Goal: Task Accomplishment & Management: Use online tool/utility

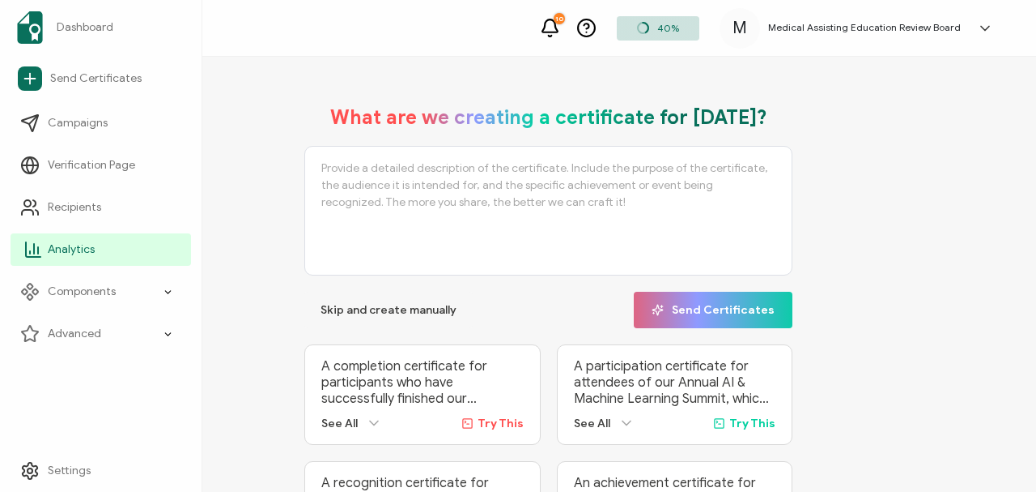
click at [74, 219] on span "Analytics" at bounding box center [71, 249] width 47 height 16
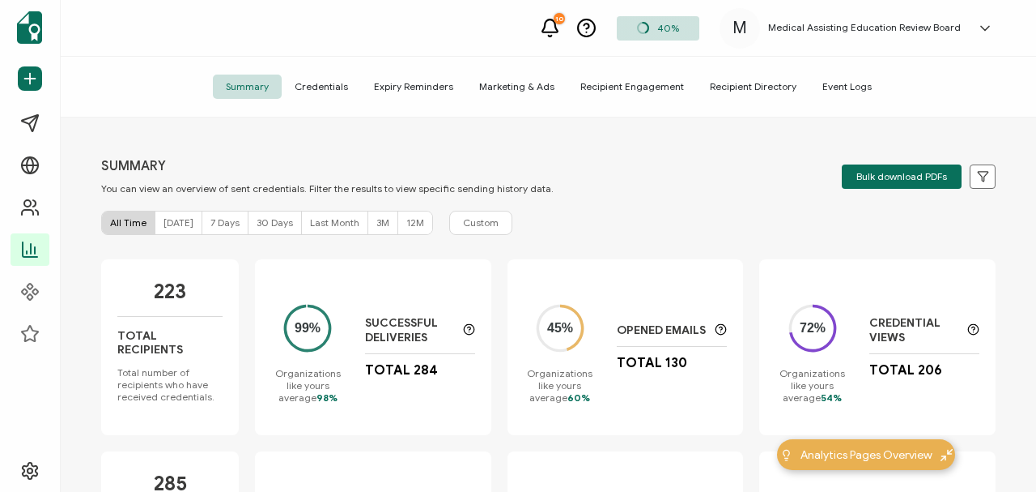
click at [316, 83] on span "Credentials" at bounding box center [321, 86] width 79 height 24
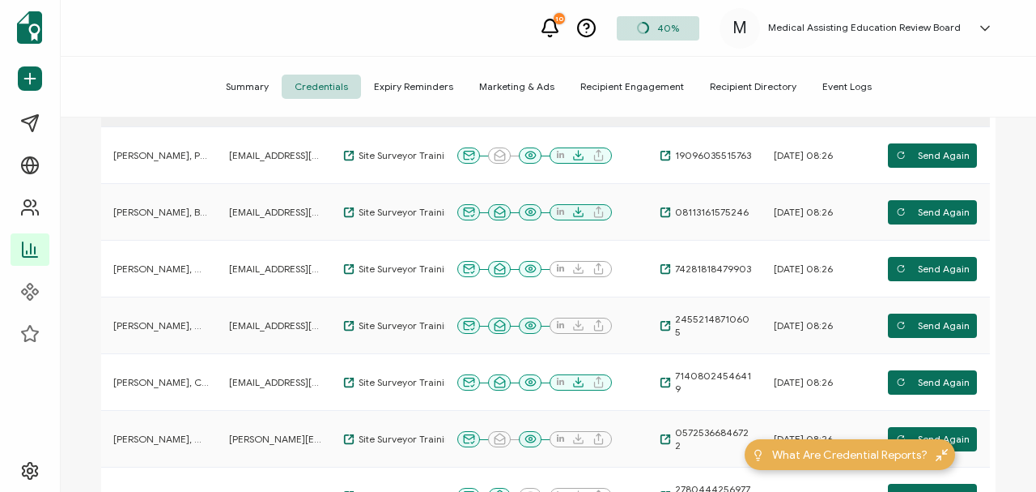
scroll to position [215, 0]
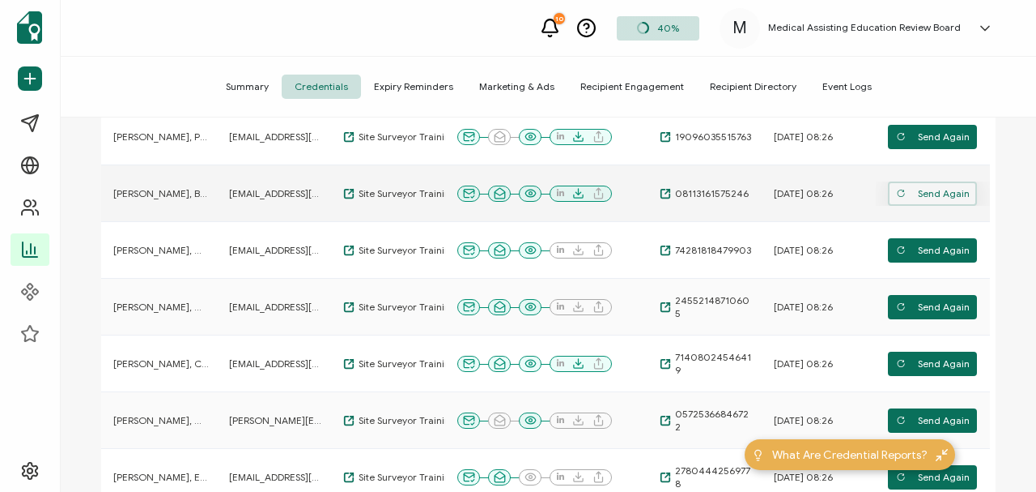
click at [669, 193] on span "Send Again" at bounding box center [933, 193] width 74 height 24
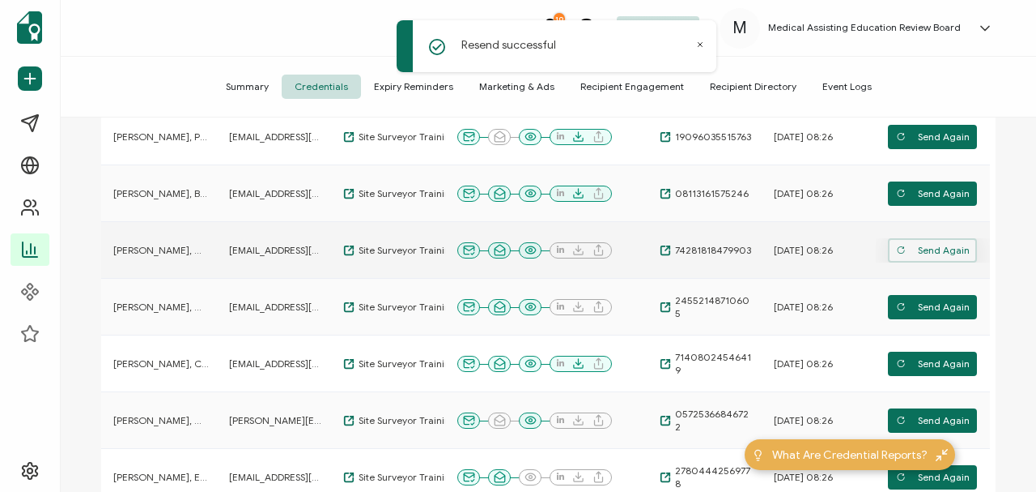
click at [669, 219] on span "Send Again" at bounding box center [933, 250] width 74 height 24
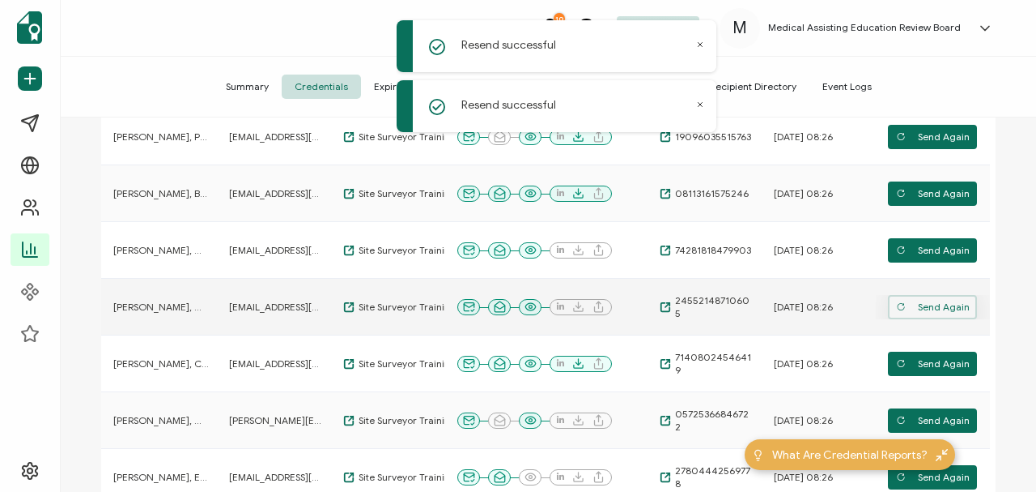
click at [669, 219] on span "Send Again" at bounding box center [933, 307] width 74 height 24
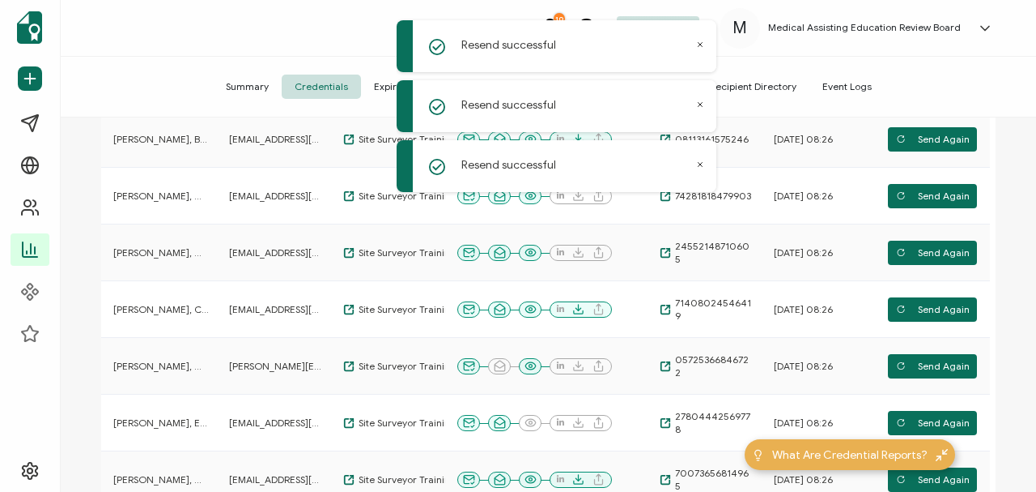
scroll to position [298, 0]
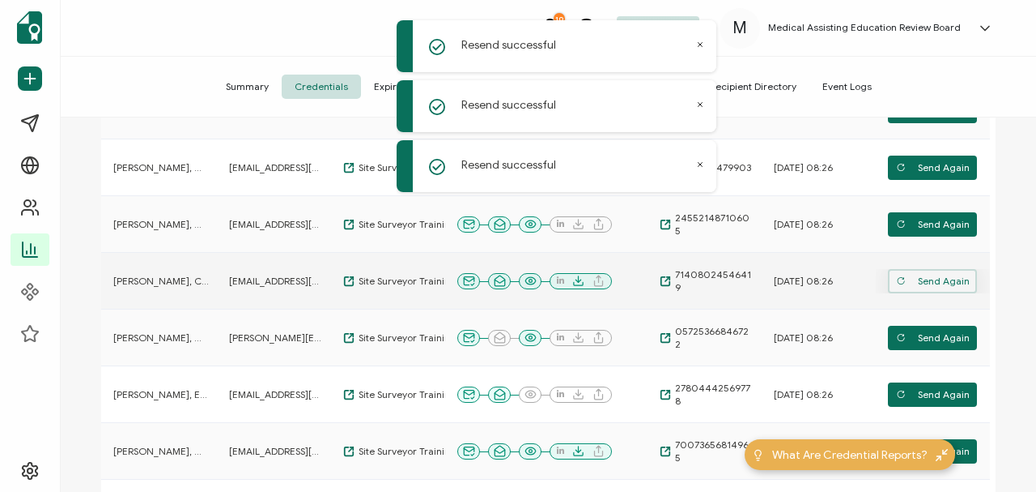
click at [669, 219] on span "Send Again" at bounding box center [933, 281] width 74 height 24
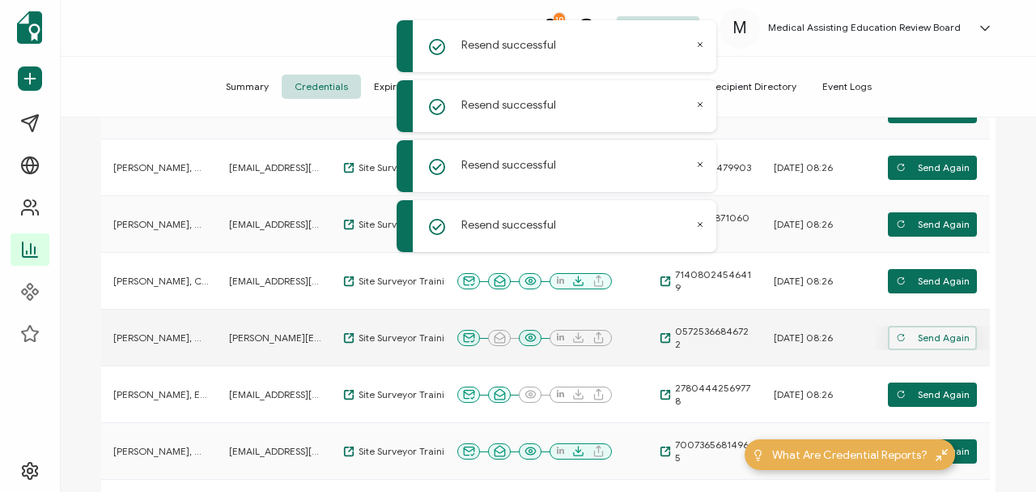
click at [669, 219] on span "Send Again" at bounding box center [933, 338] width 74 height 24
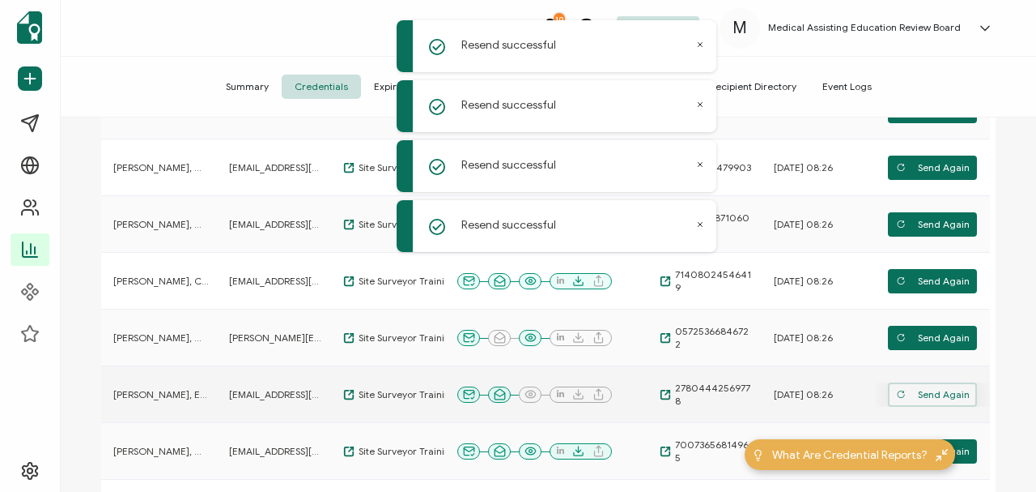
click at [669, 219] on span "Send Again" at bounding box center [933, 394] width 74 height 24
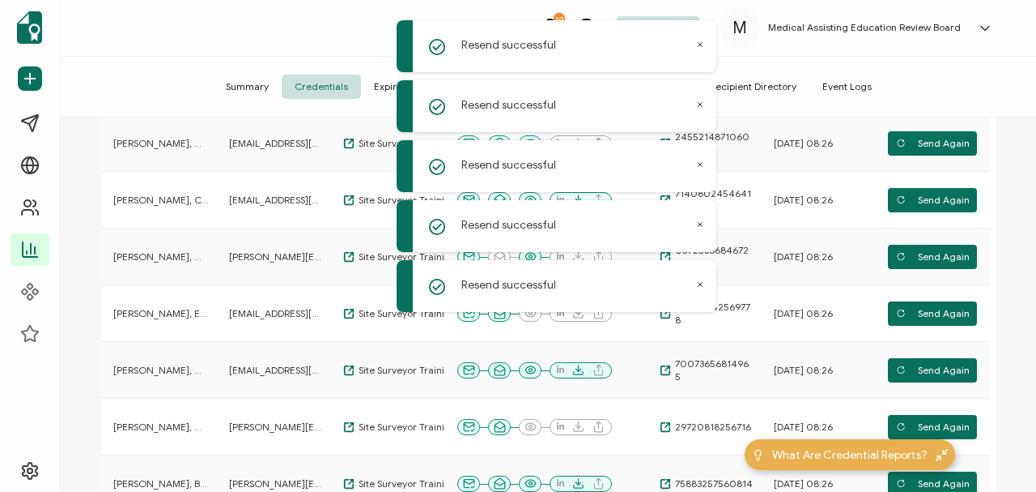
scroll to position [381, 0]
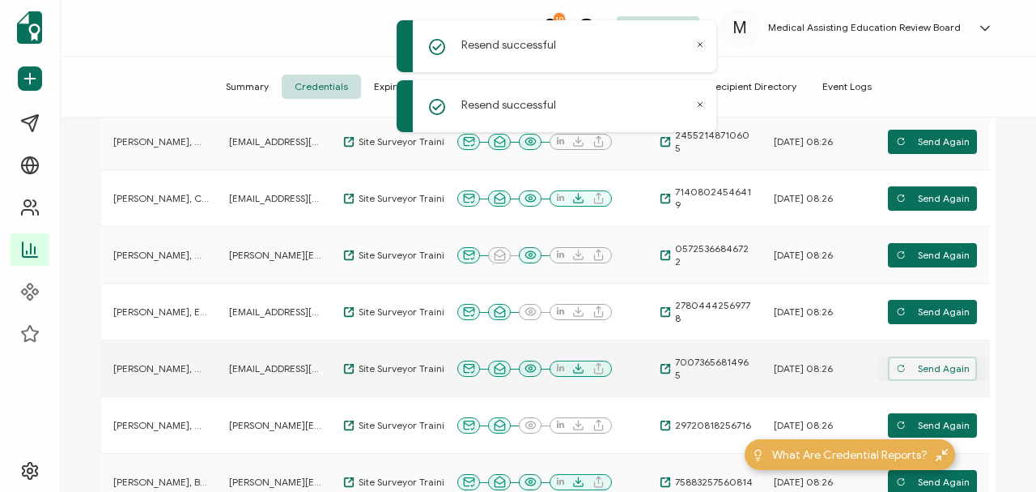
click at [669, 219] on span "Send Again" at bounding box center [933, 368] width 74 height 24
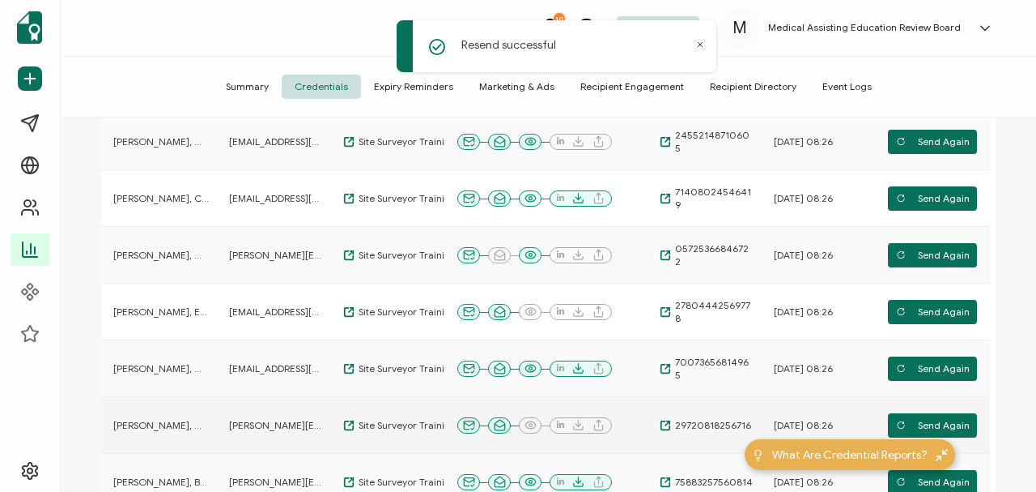
click at [669, 219] on span "Send Again" at bounding box center [933, 425] width 74 height 24
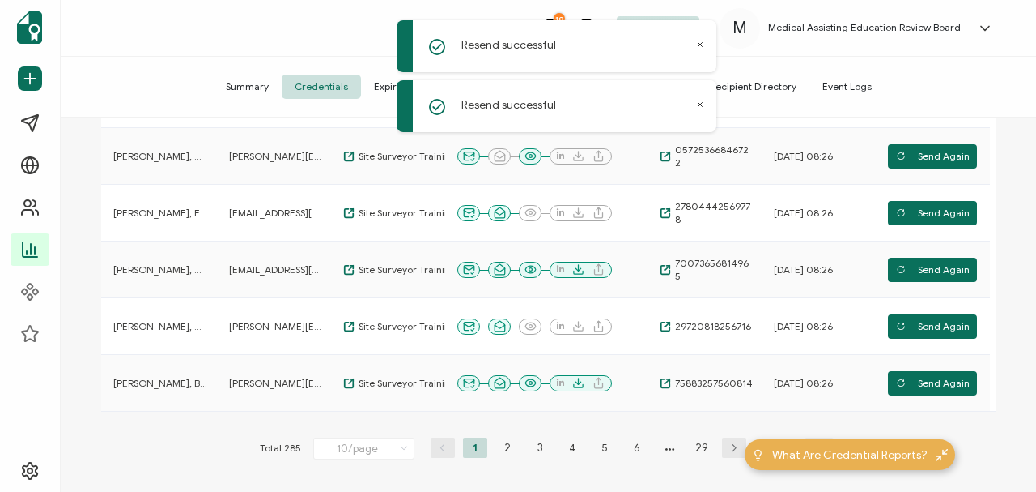
scroll to position [481, 0]
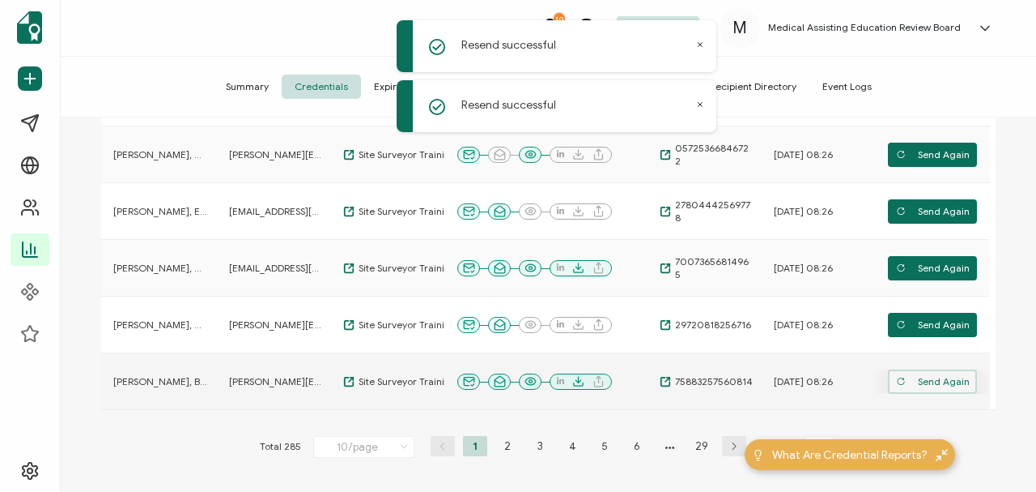
click at [669, 219] on span "Send Again" at bounding box center [933, 381] width 74 height 24
click at [502, 219] on li "2" at bounding box center [508, 446] width 24 height 20
type input "2"
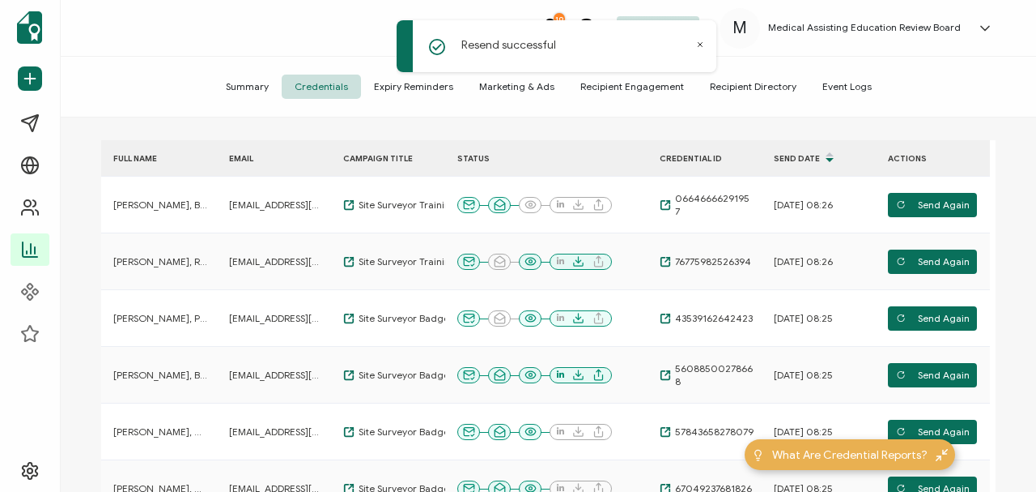
scroll to position [139, 0]
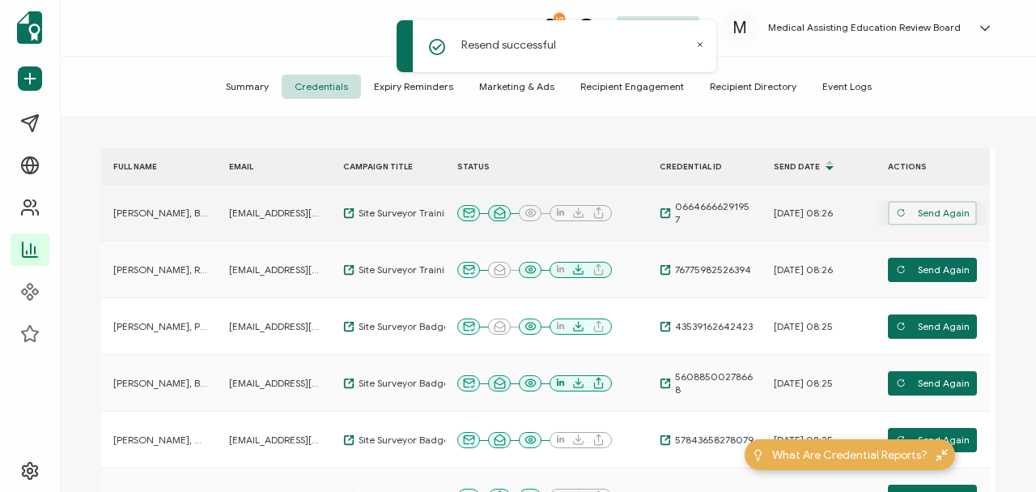
click at [669, 209] on span "Send Again" at bounding box center [933, 213] width 74 height 24
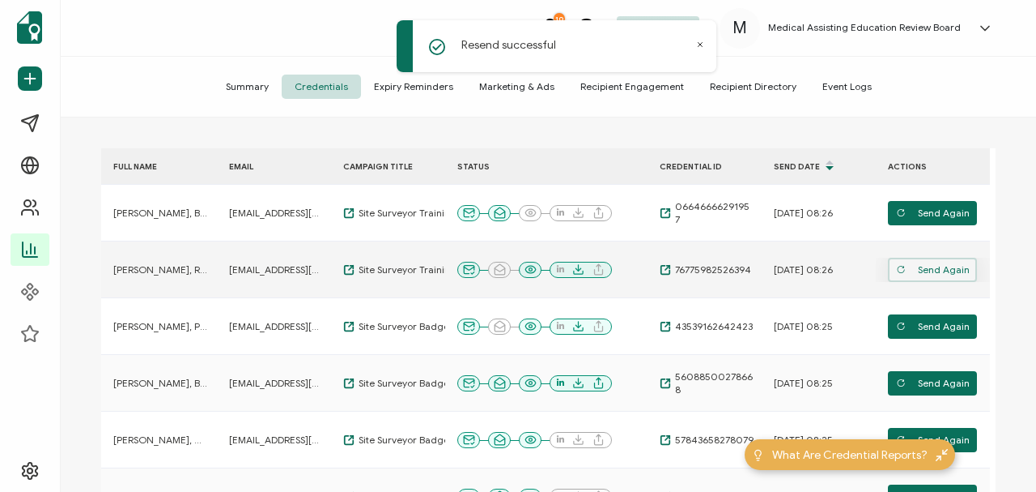
click at [669, 219] on span "Send Again" at bounding box center [933, 270] width 74 height 24
